Goal: Task Accomplishment & Management: Use online tool/utility

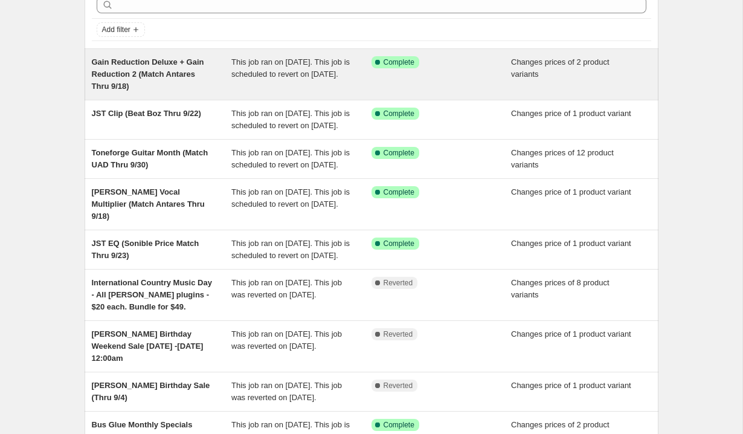
scroll to position [62, 0]
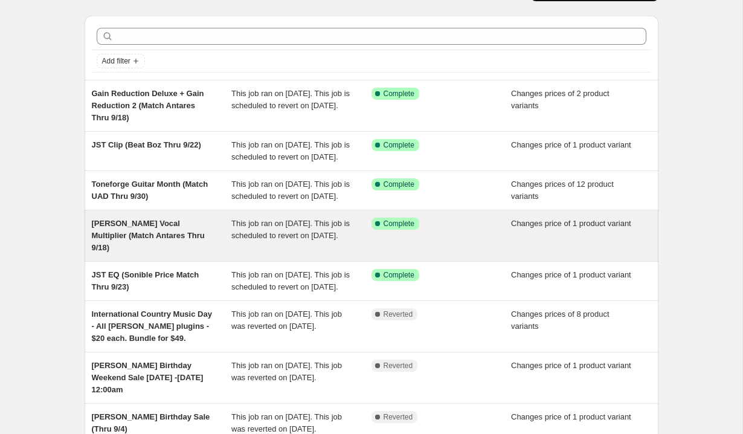
scroll to position [31, 0]
